Goal: Communication & Community: Participate in discussion

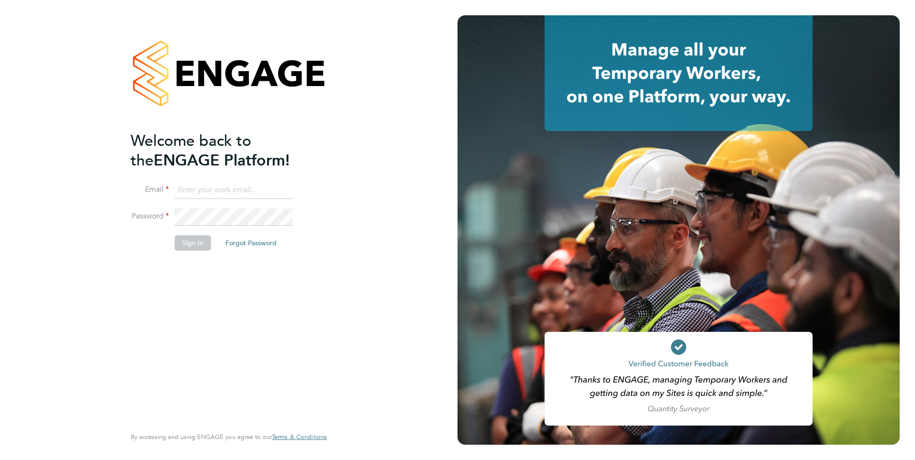
type input "[EMAIL_ADDRESS][PERSON_NAME][DOMAIN_NAME]"
click at [312, 340] on div "Welcome back to the ENGAGE Platform! Email [EMAIL_ADDRESS][PERSON_NAME][DOMAIN_…" at bounding box center [224, 278] width 187 height 294
click at [195, 246] on button "Sign In" at bounding box center [193, 242] width 36 height 15
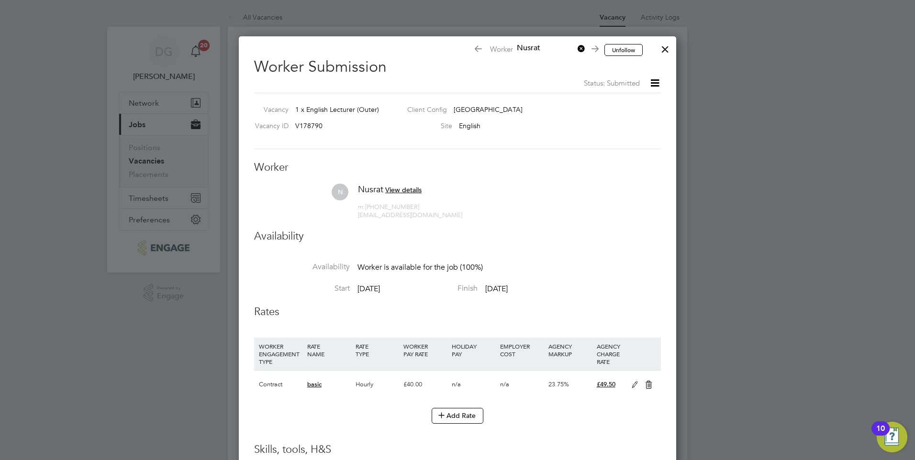
click at [665, 48] on div at bounding box center [664, 46] width 17 height 17
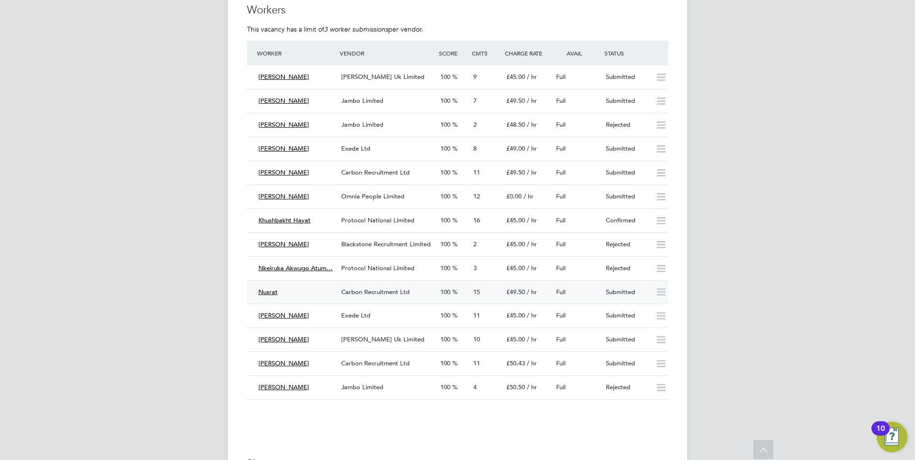
click at [357, 288] on span "Carbon Recruitment Ltd" at bounding box center [375, 292] width 68 height 8
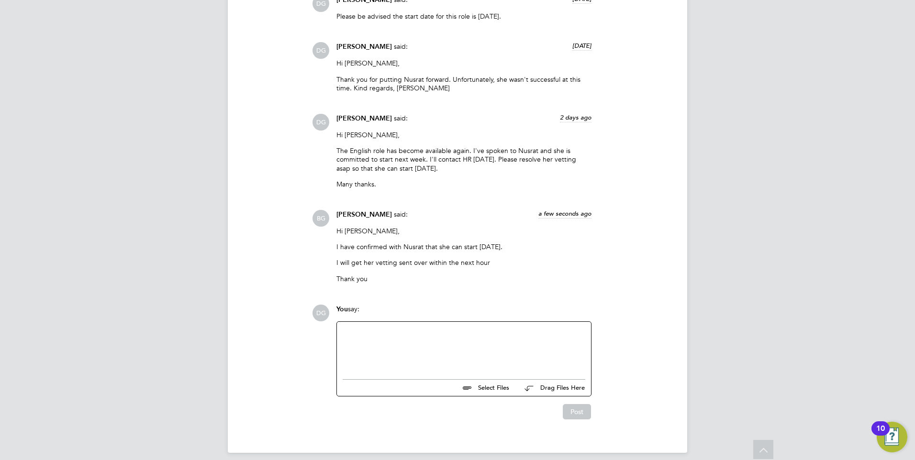
click at [482, 339] on div at bounding box center [464, 348] width 243 height 41
click at [577, 404] on button "Post" at bounding box center [577, 411] width 28 height 15
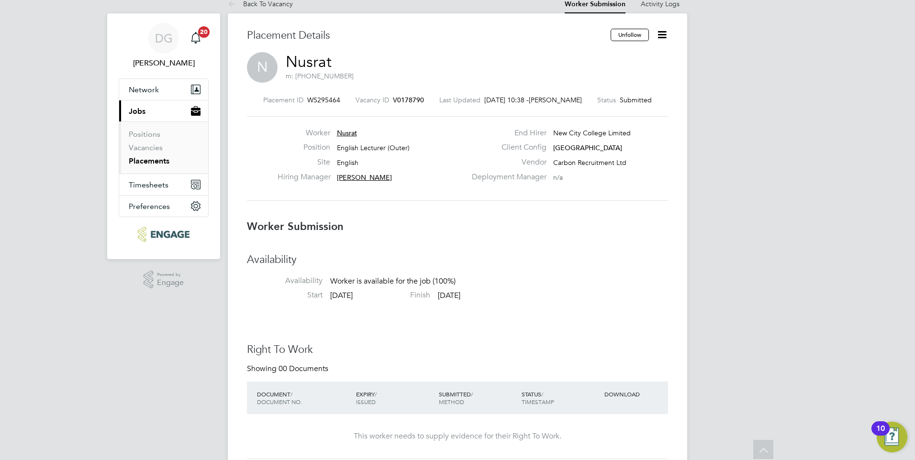
scroll to position [10, 0]
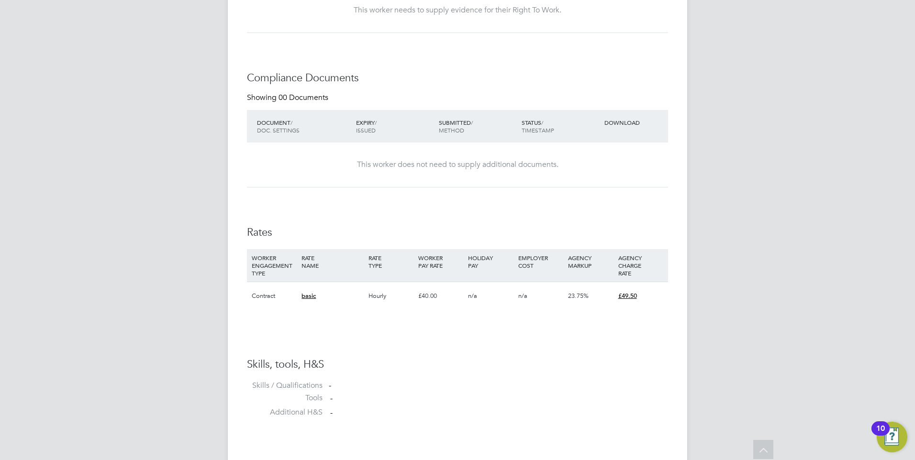
scroll to position [440, 0]
